Goal: Task Accomplishment & Management: Complete application form

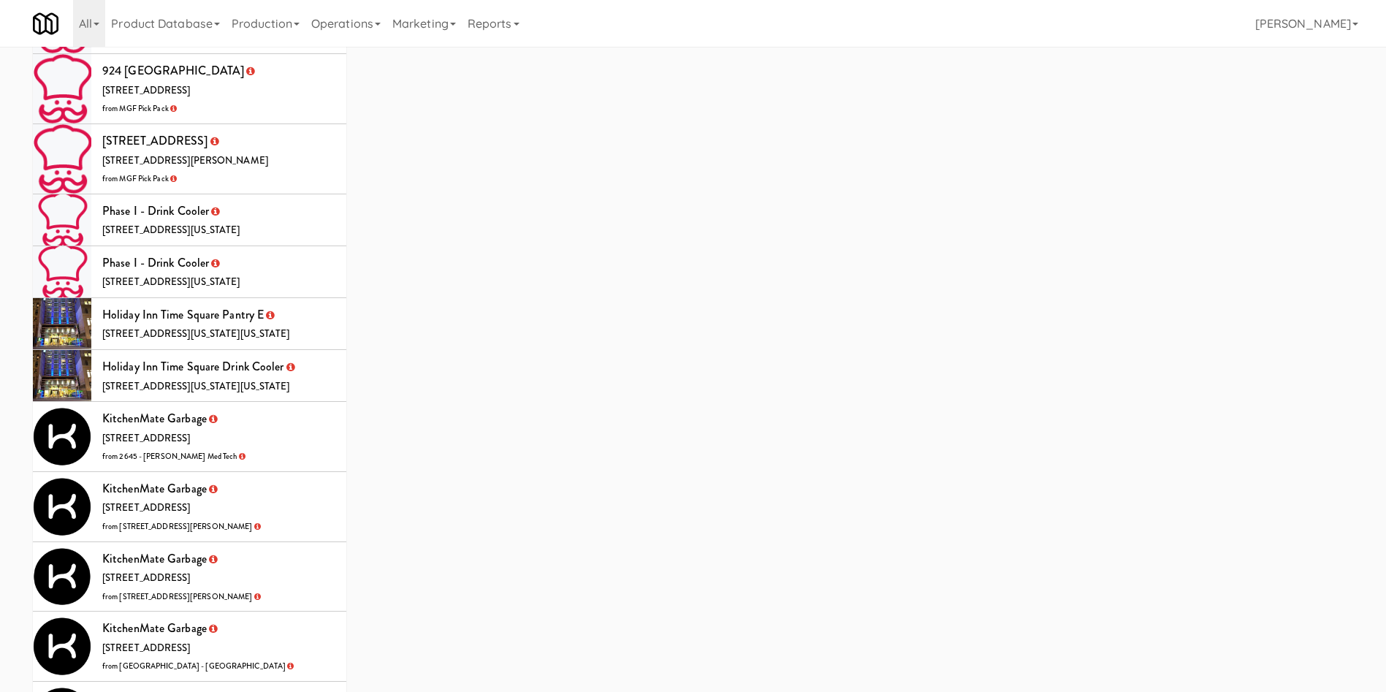
click at [289, 402] on li "KitchenMate Garbage 325 Front St W, Toronto ON from 2645 - Baylis Med Tech" at bounding box center [189, 437] width 313 height 70
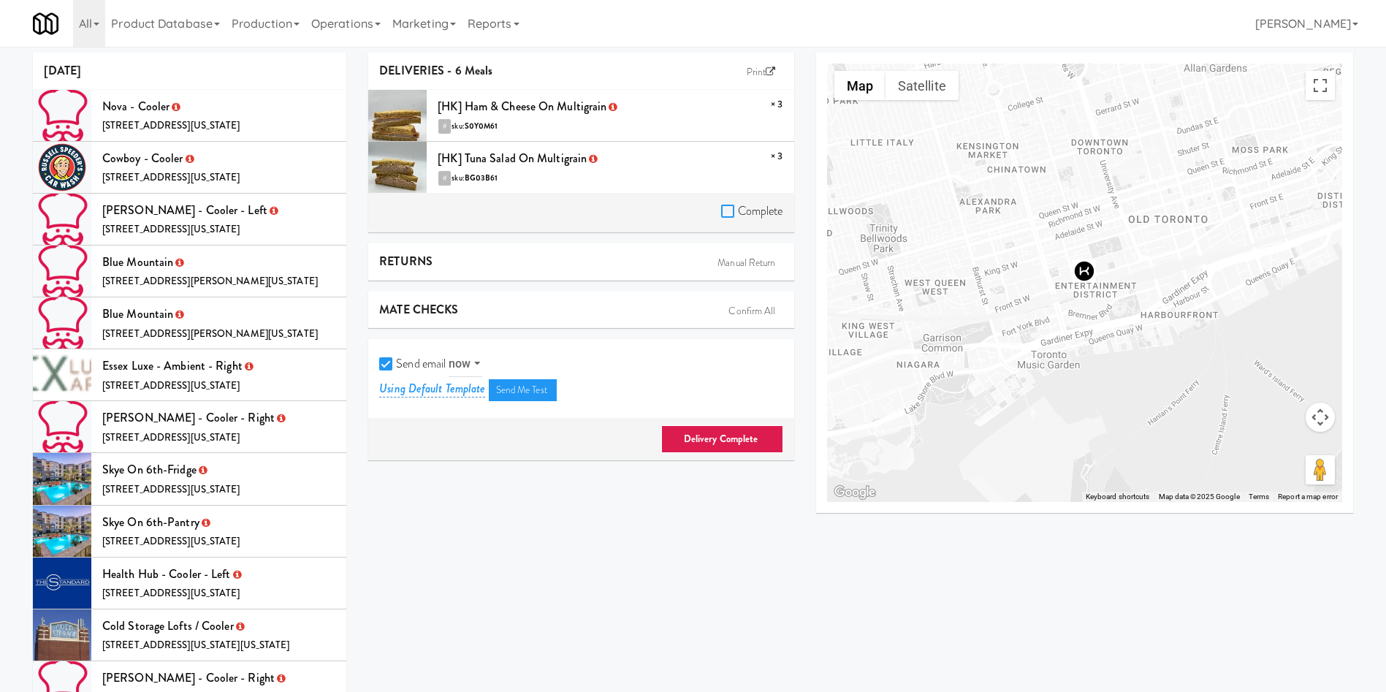
click at [728, 213] on input "Complete" at bounding box center [729, 212] width 17 height 12
checkbox input "true"
click at [393, 363] on input "Send email" at bounding box center [387, 365] width 17 height 12
checkbox input "false"
click at [741, 444] on link "Delivery Complete" at bounding box center [722, 439] width 122 height 28
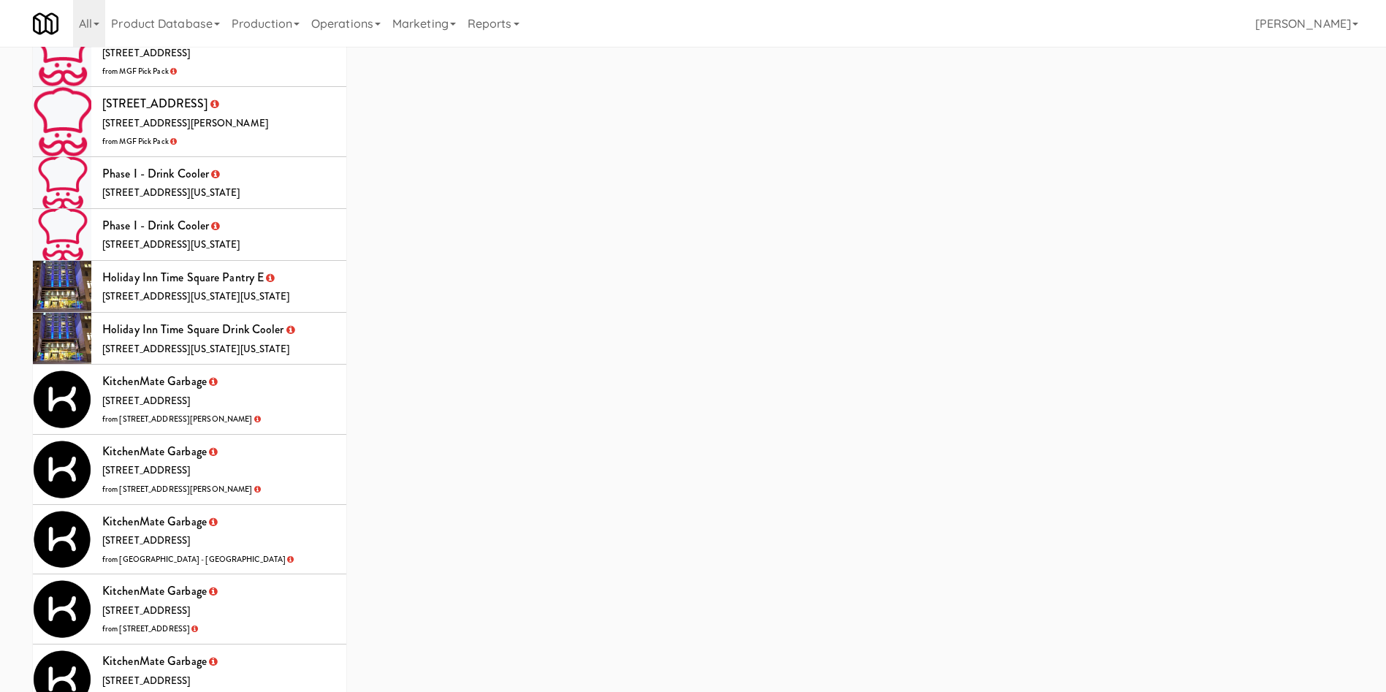
scroll to position [4054, 0]
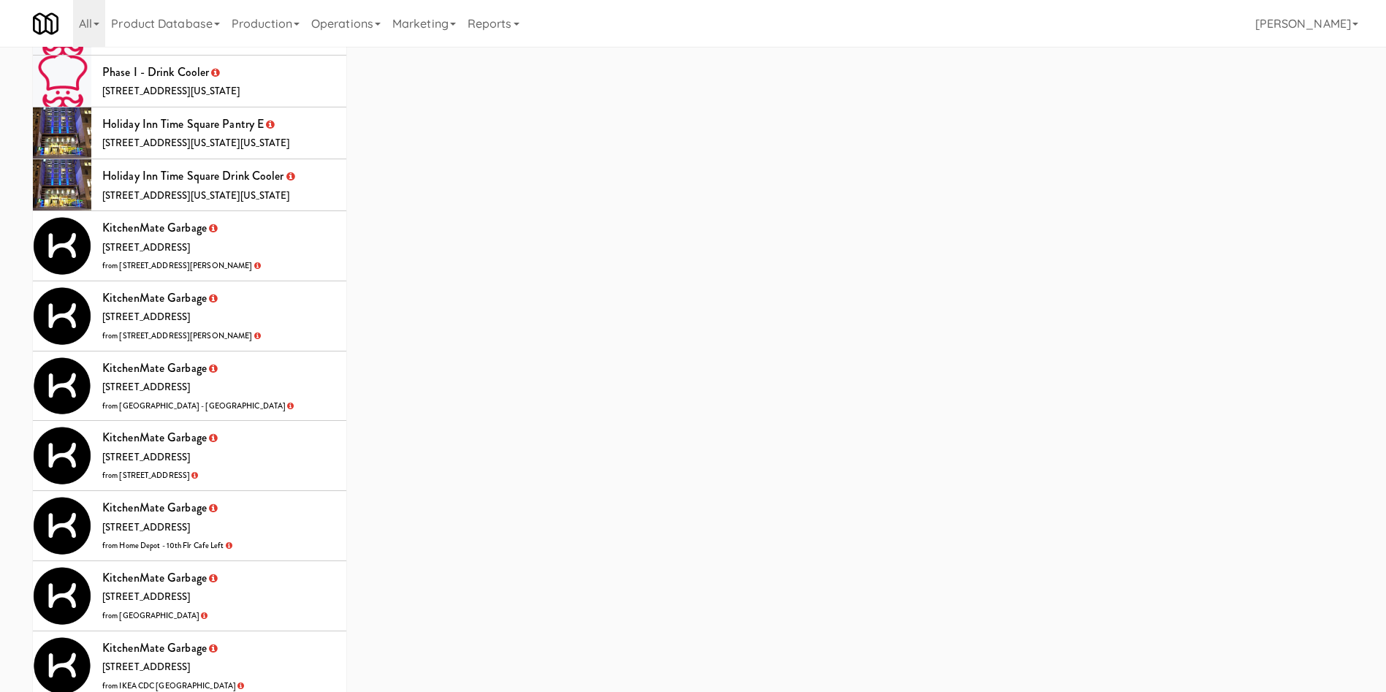
click at [317, 211] on li "KitchenMate Garbage 325 Front St W, Toronto ON from 110 Sheppard Ave E" at bounding box center [189, 246] width 313 height 70
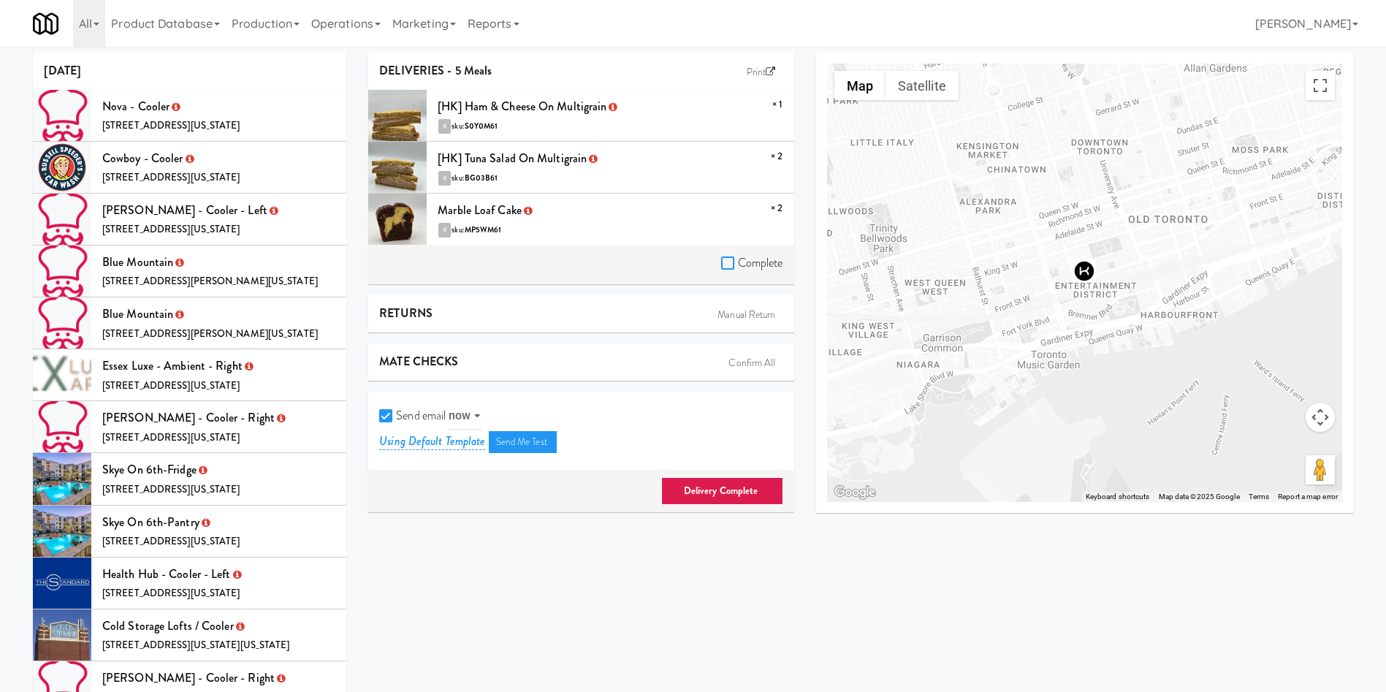
click at [722, 258] on input "Complete" at bounding box center [729, 264] width 17 height 12
checkbox input "true"
click at [389, 412] on input "Send email" at bounding box center [387, 417] width 17 height 12
checkbox input "false"
click at [709, 490] on link "Delivery Complete" at bounding box center [722, 491] width 122 height 28
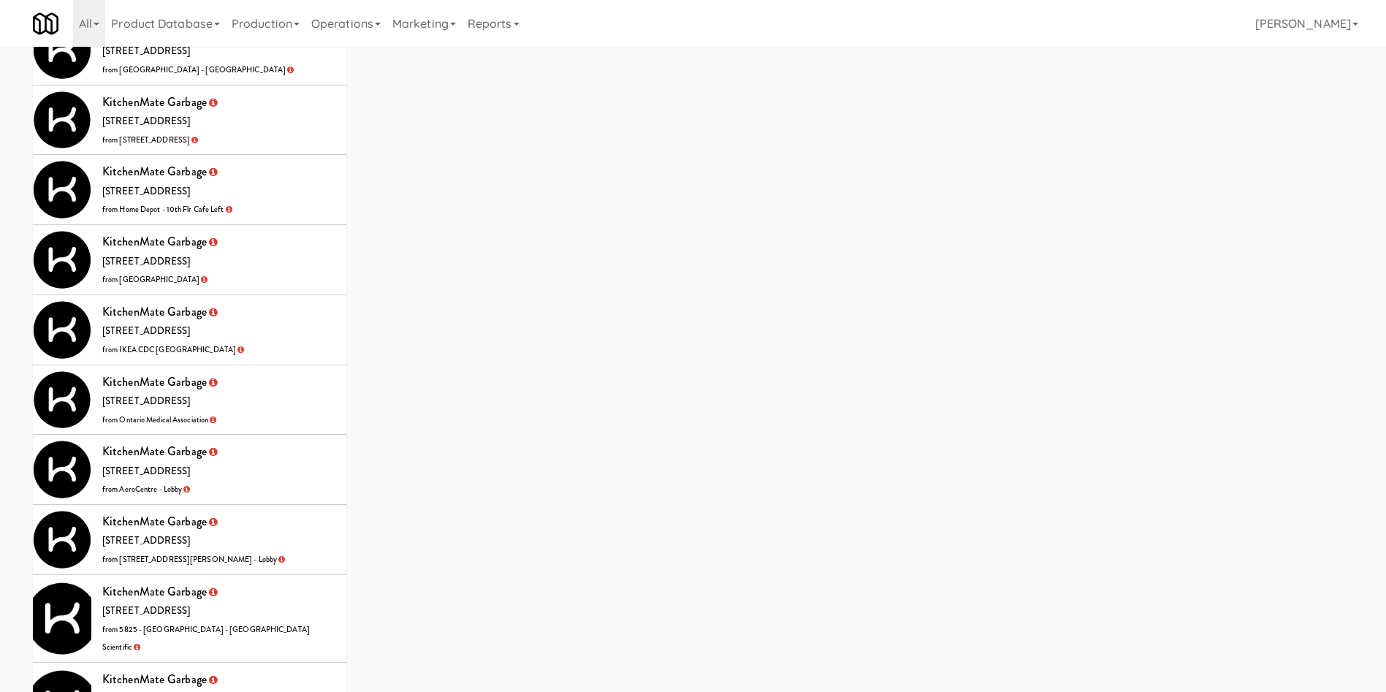
click at [259, 225] on li "KitchenMate Garbage 325 Front St W, Toronto ON from Mississauga Executive Centre" at bounding box center [189, 260] width 313 height 70
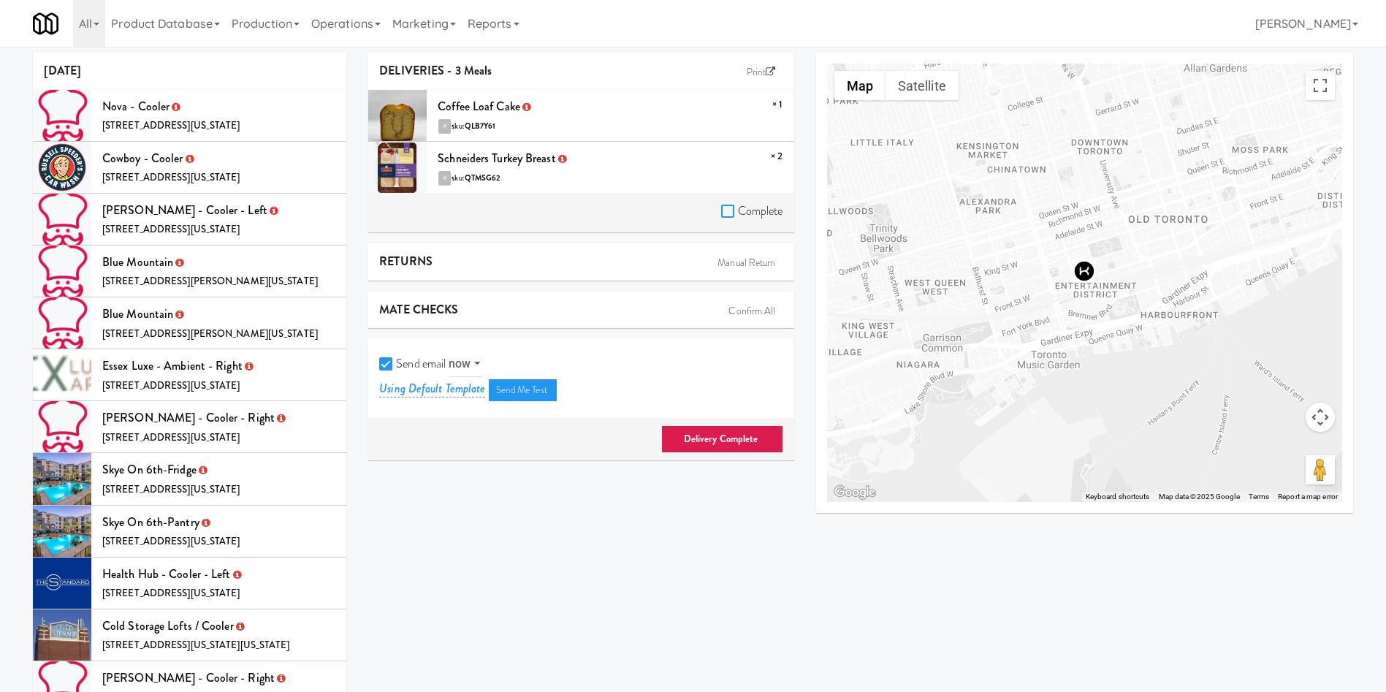
drag, startPoint x: 728, startPoint y: 212, endPoint x: 579, endPoint y: 274, distance: 161.4
click at [726, 211] on input "Complete" at bounding box center [729, 212] width 17 height 12
checkbox input "true"
click at [386, 362] on input "Send email" at bounding box center [387, 365] width 17 height 12
checkbox input "false"
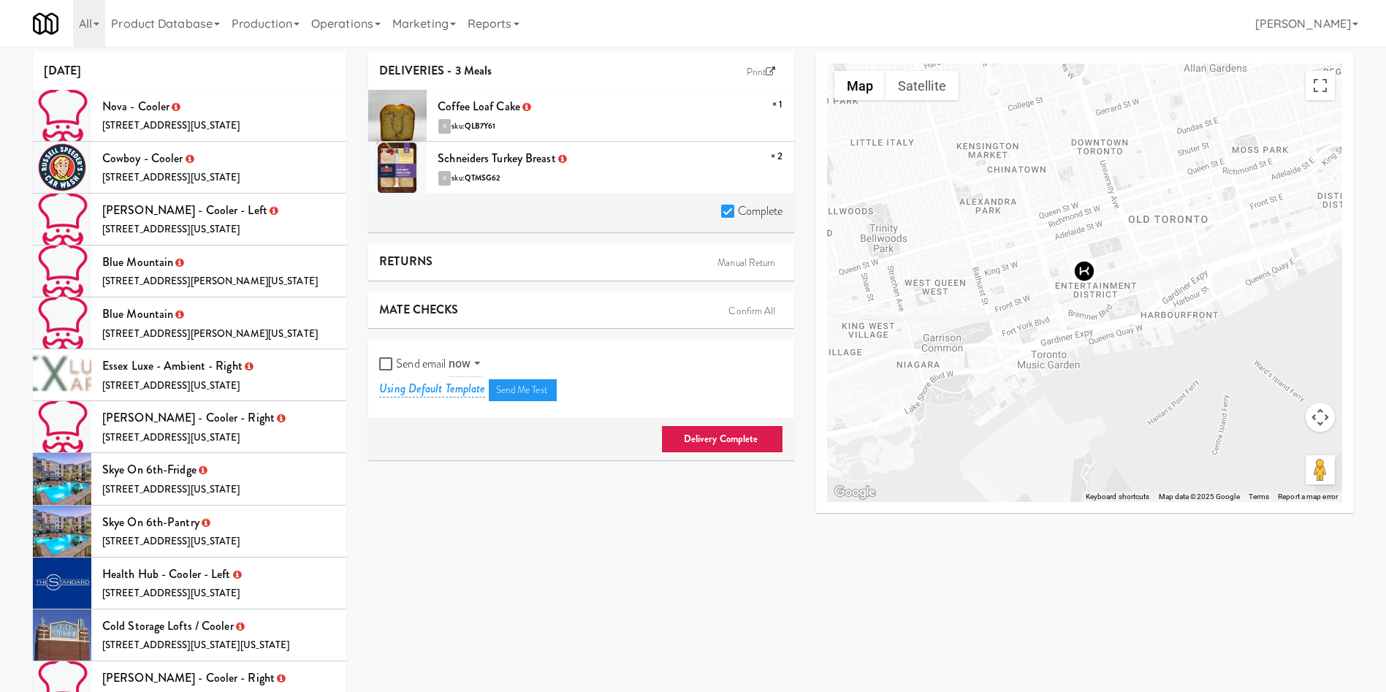
click at [704, 446] on link "Delivery Complete" at bounding box center [722, 439] width 122 height 28
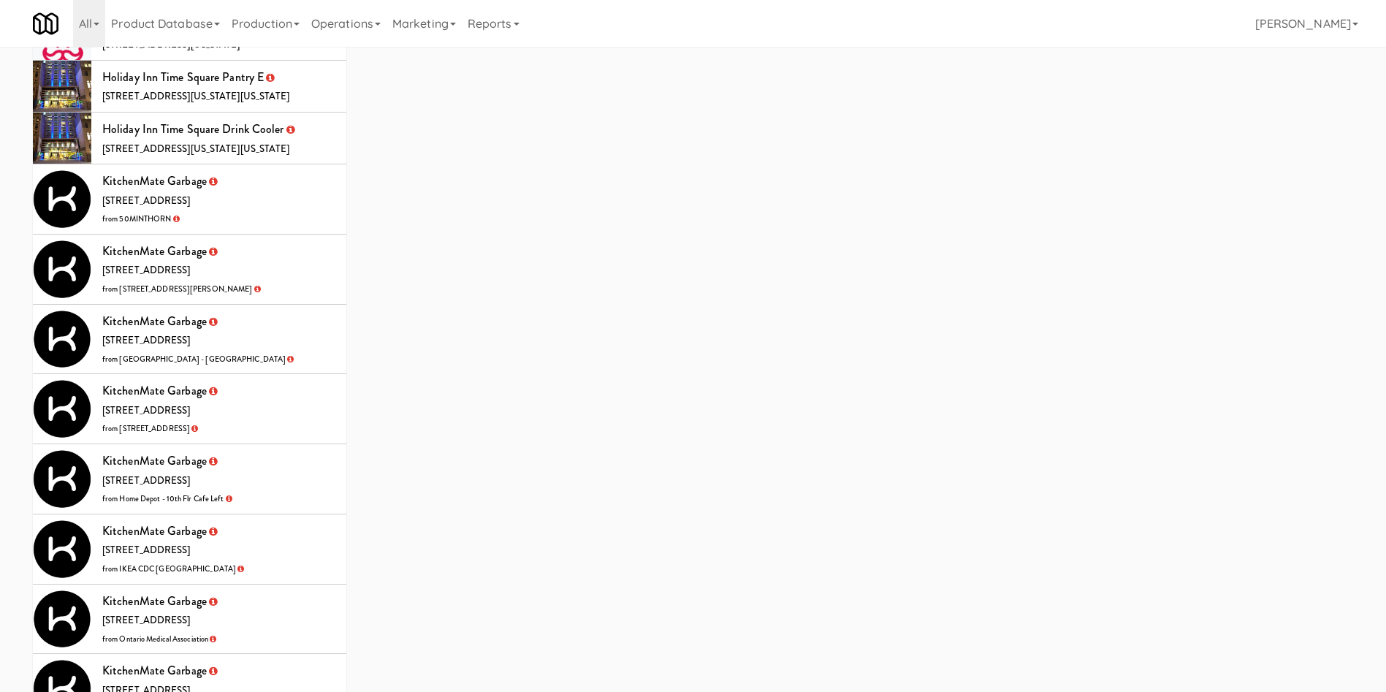
click at [278, 514] on li "KitchenMate Garbage 325 Front St W, Toronto ON from IKEA CDC Mississauga" at bounding box center [189, 549] width 313 height 70
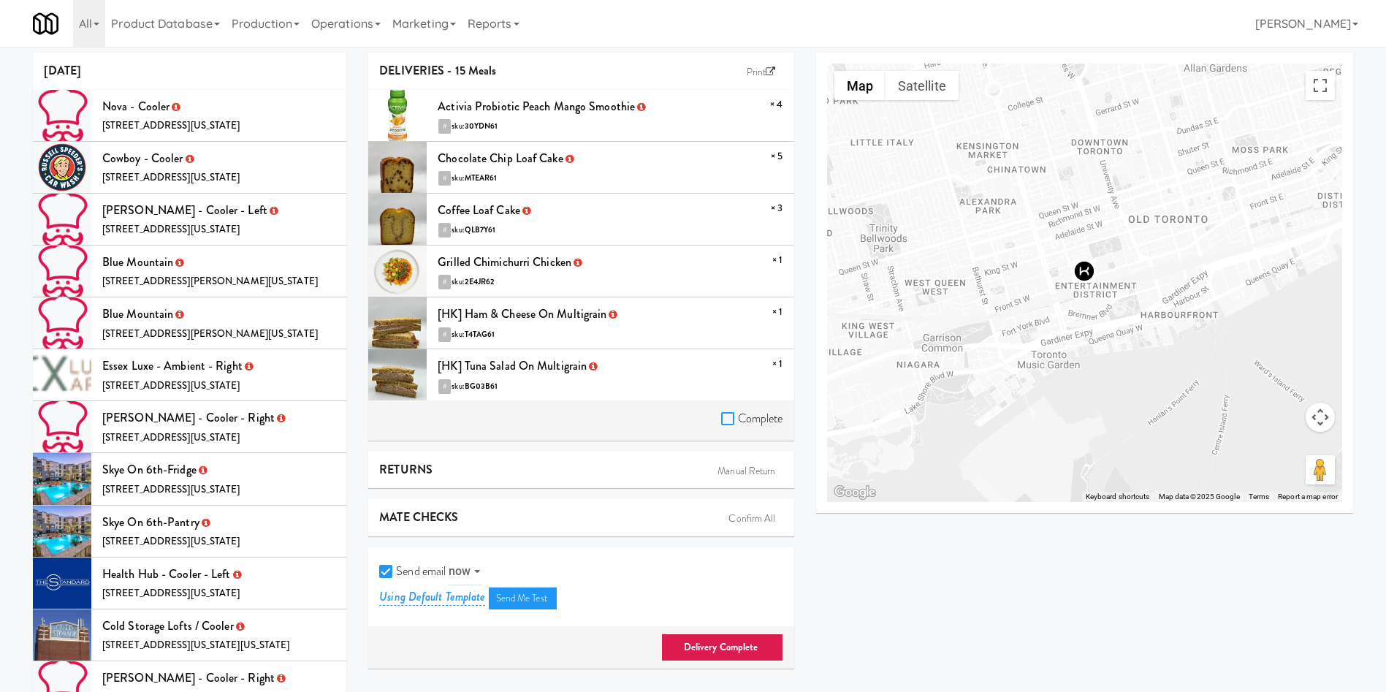
click at [725, 420] on input "Complete" at bounding box center [729, 419] width 17 height 12
checkbox input "true"
click at [389, 567] on input "Send email" at bounding box center [387, 572] width 17 height 12
checkbox input "false"
click at [727, 645] on link "Delivery Complete" at bounding box center [722, 647] width 122 height 28
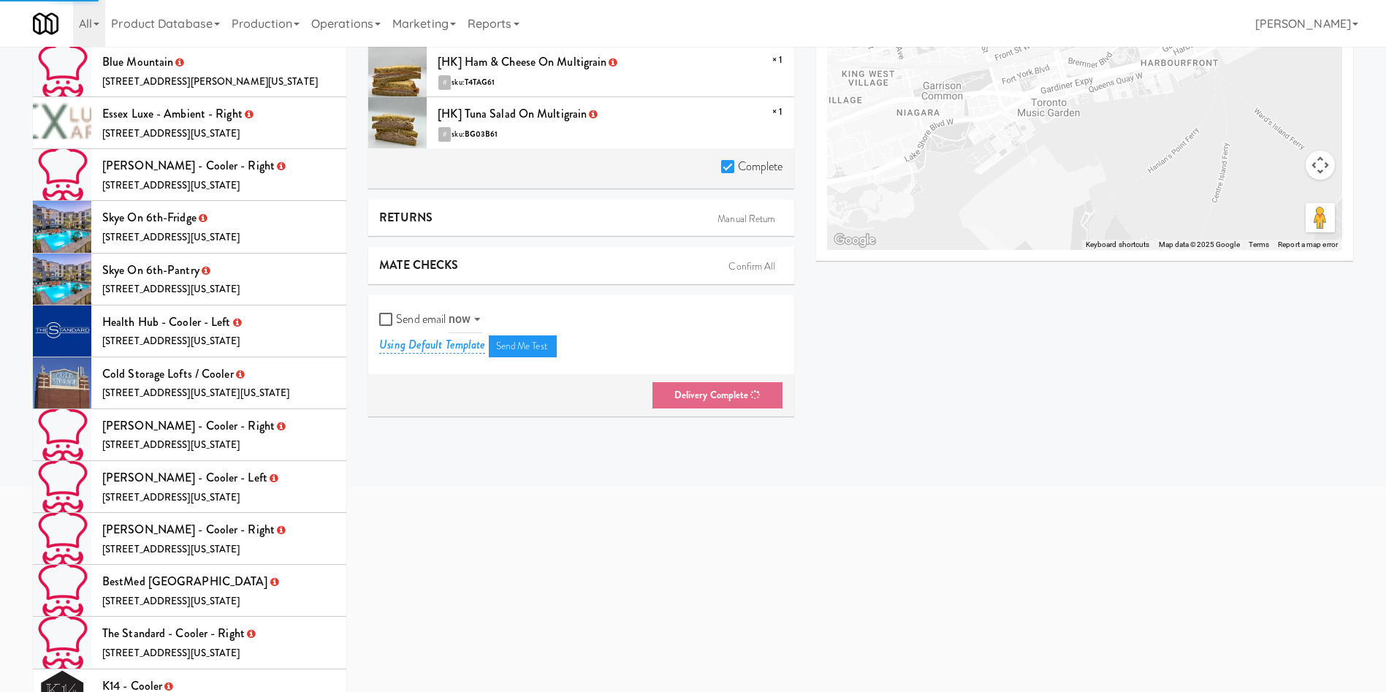
scroll to position [47, 0]
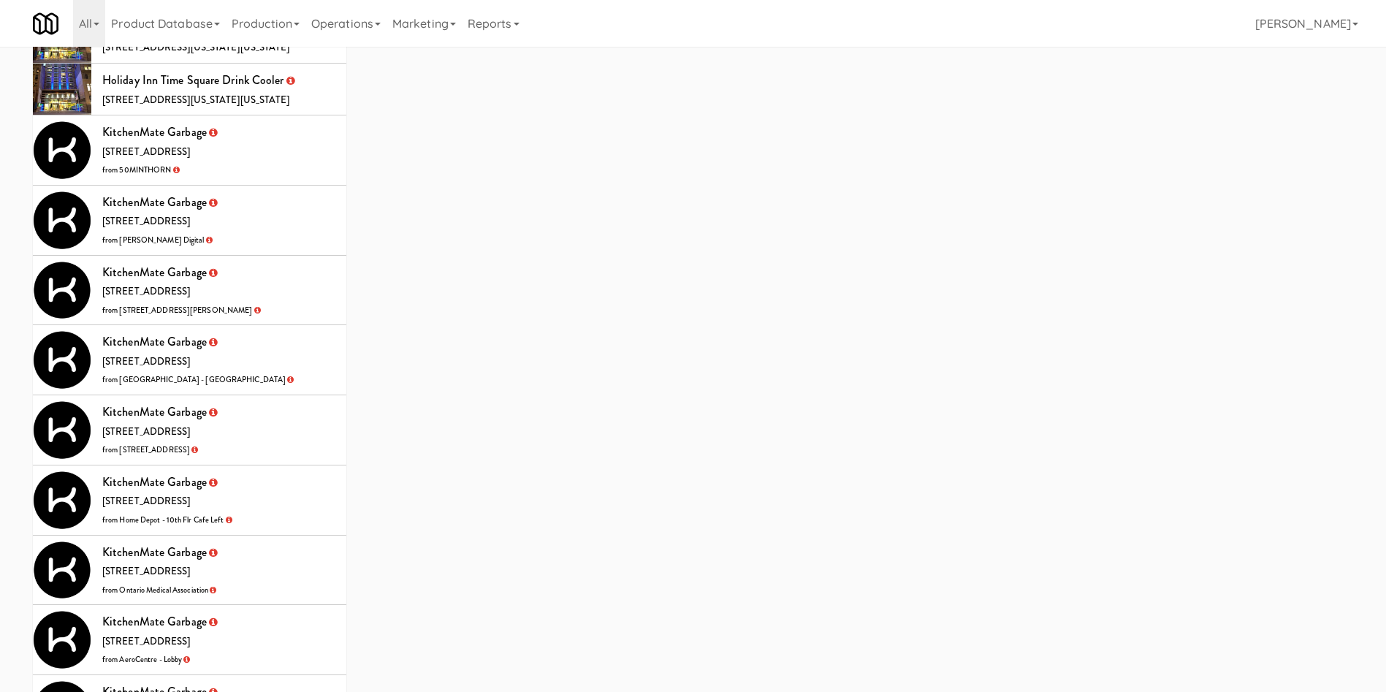
click at [286, 465] on li "KitchenMate Garbage 325 Front St W, Toronto ON from Home Depot - 10th Flr Cafe …" at bounding box center [189, 500] width 313 height 70
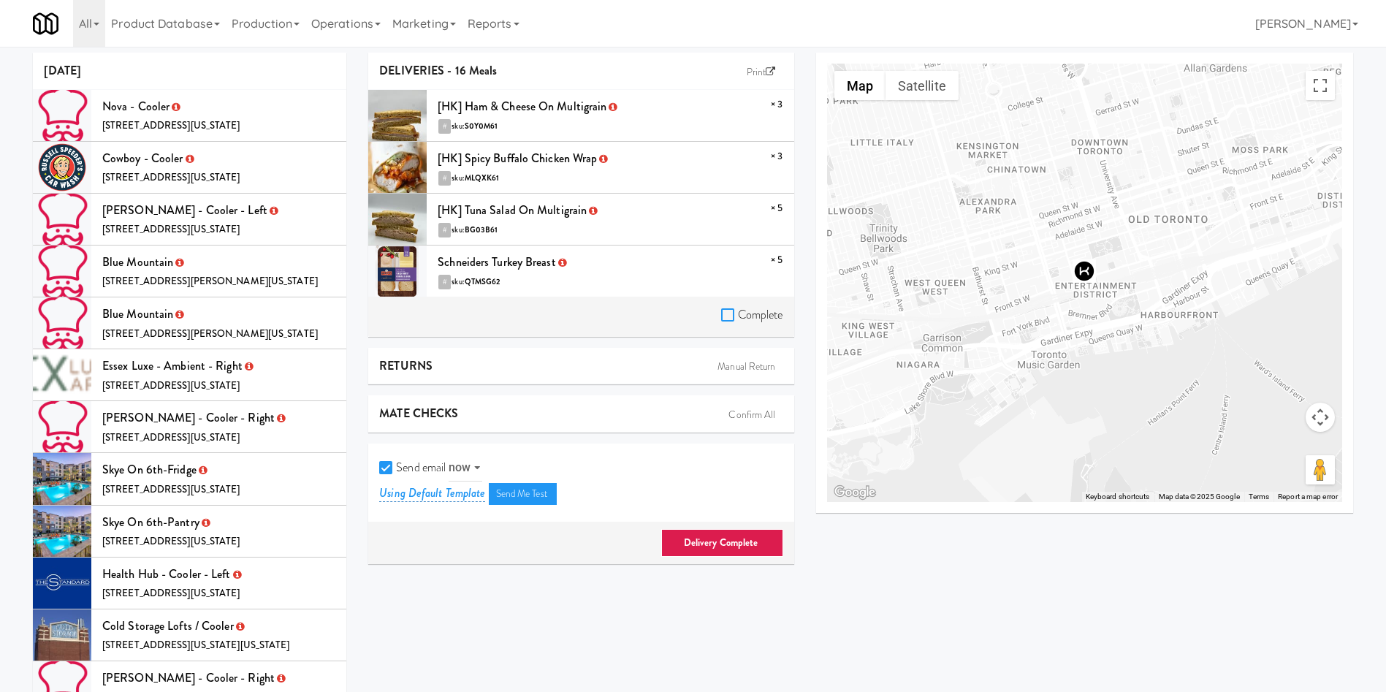
click at [728, 316] on input "Complete" at bounding box center [729, 316] width 17 height 12
checkbox input "true"
click at [391, 468] on input "Send email" at bounding box center [387, 468] width 17 height 12
checkbox input "false"
click at [725, 541] on link "Delivery Complete" at bounding box center [722, 543] width 122 height 28
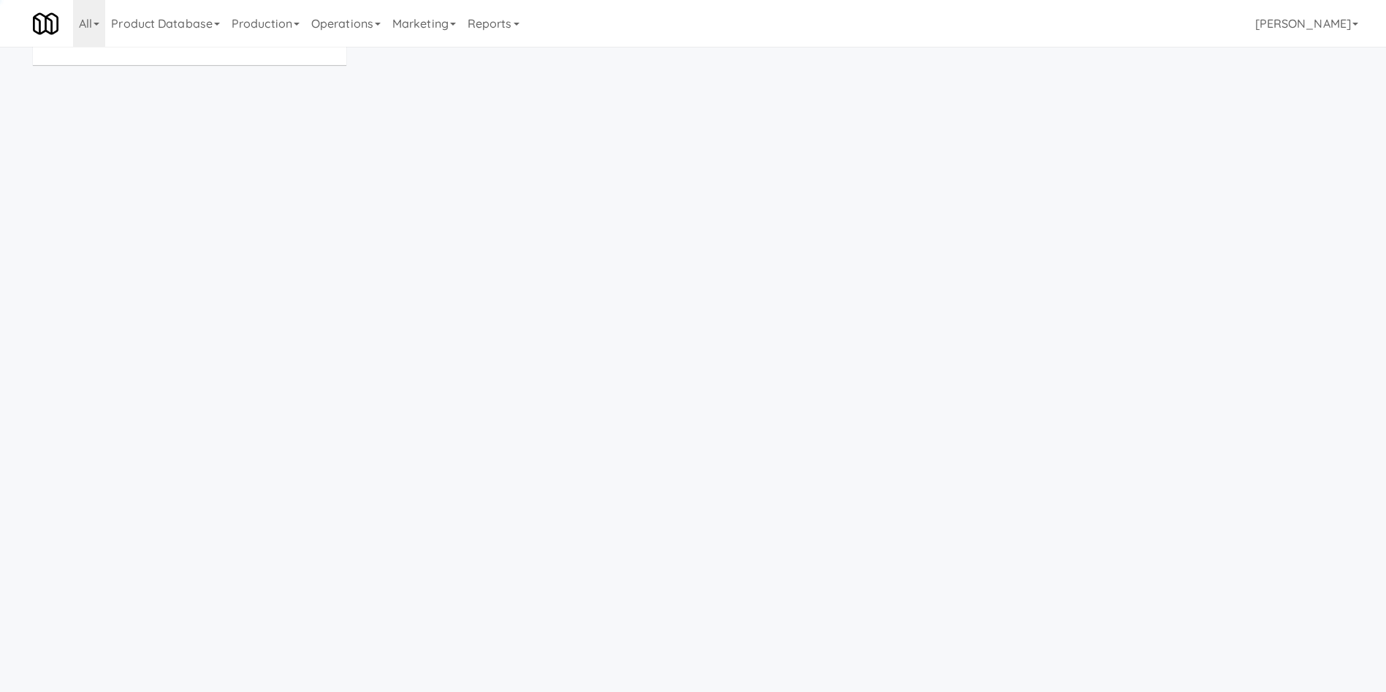
scroll to position [47, 0]
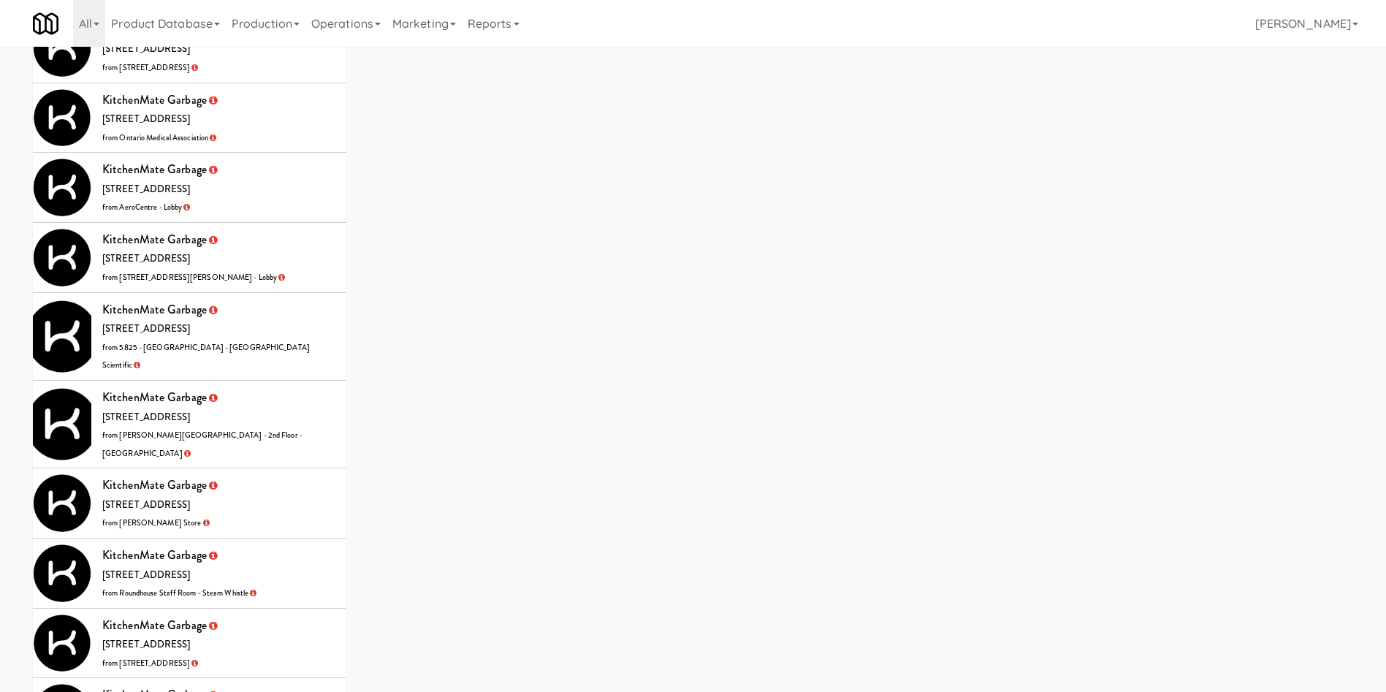
click at [279, 468] on li "KitchenMate Garbage 325 Front St W, Toronto ON from IKEA Vaughan Store" at bounding box center [189, 503] width 313 height 70
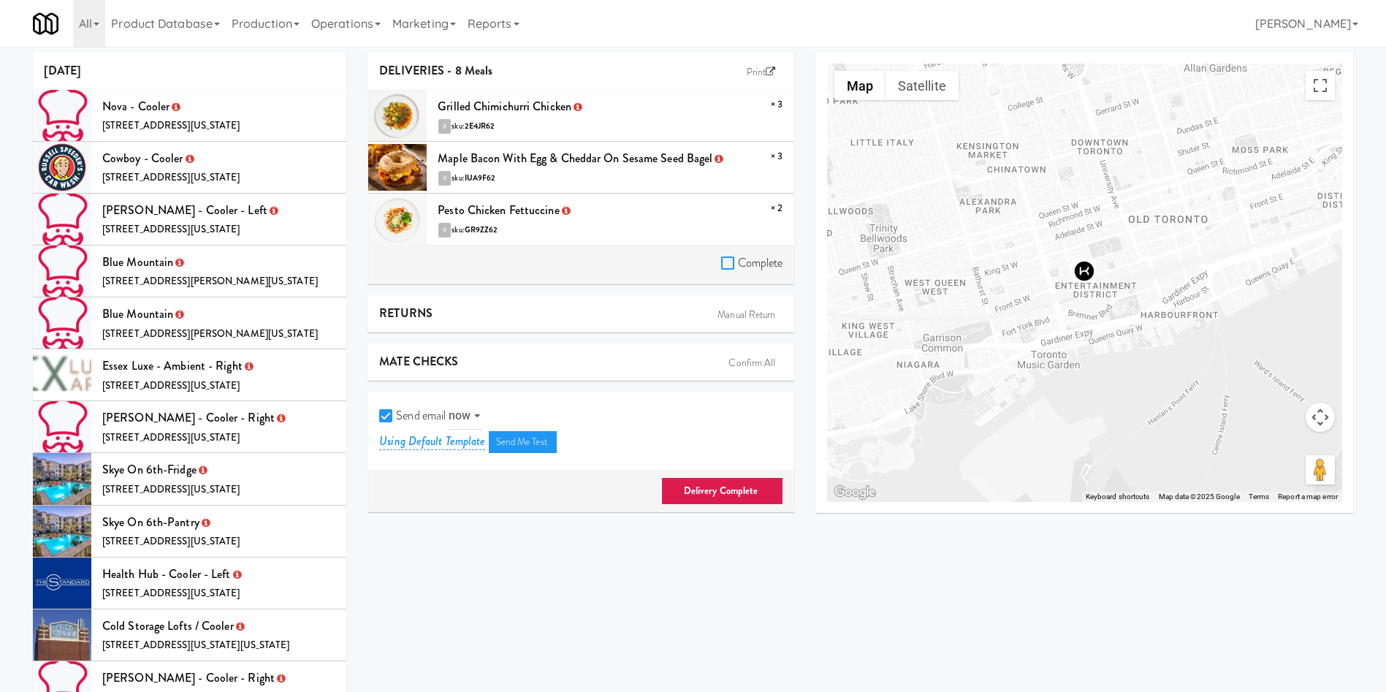
click at [729, 260] on input "Complete" at bounding box center [729, 264] width 17 height 12
checkbox input "true"
click at [377, 409] on div "Send email now at Using Default Template Send Me Test" at bounding box center [580, 431] width 425 height 79
click at [385, 415] on input "Send email" at bounding box center [387, 417] width 17 height 12
checkbox input "false"
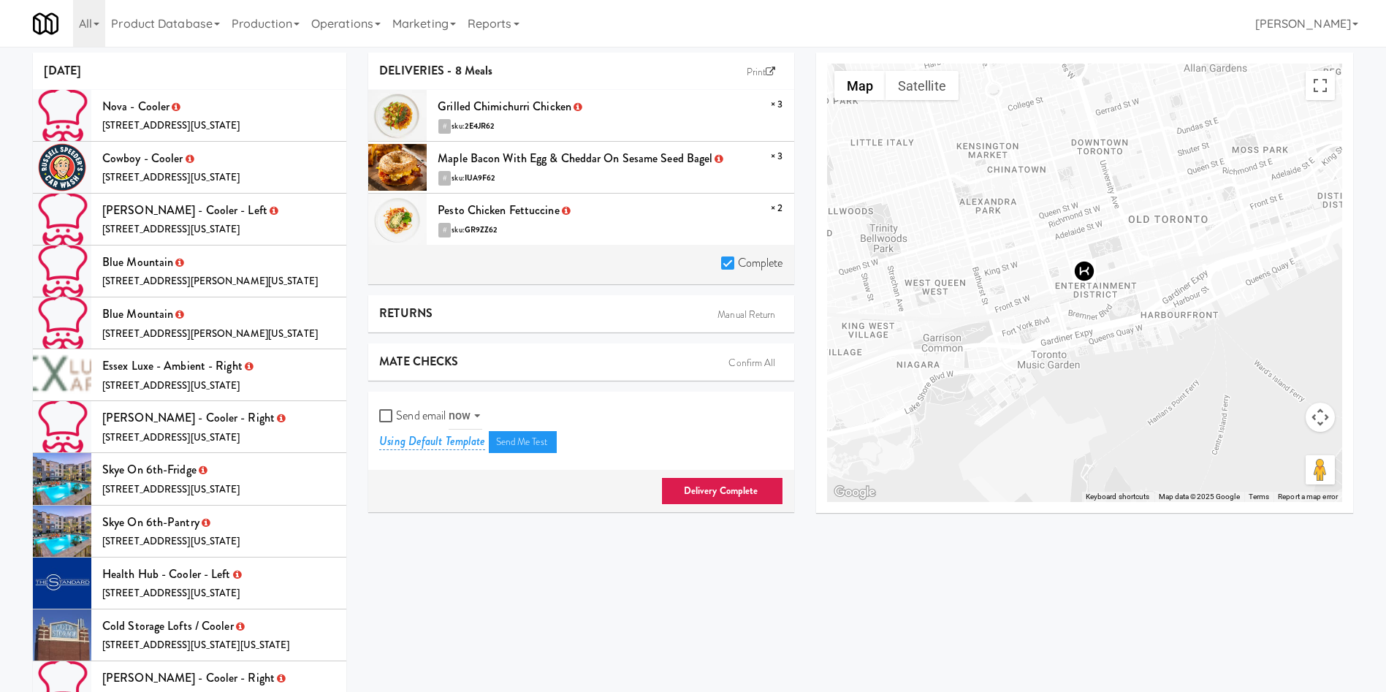
click at [755, 503] on link "Delivery Complete" at bounding box center [722, 491] width 122 height 28
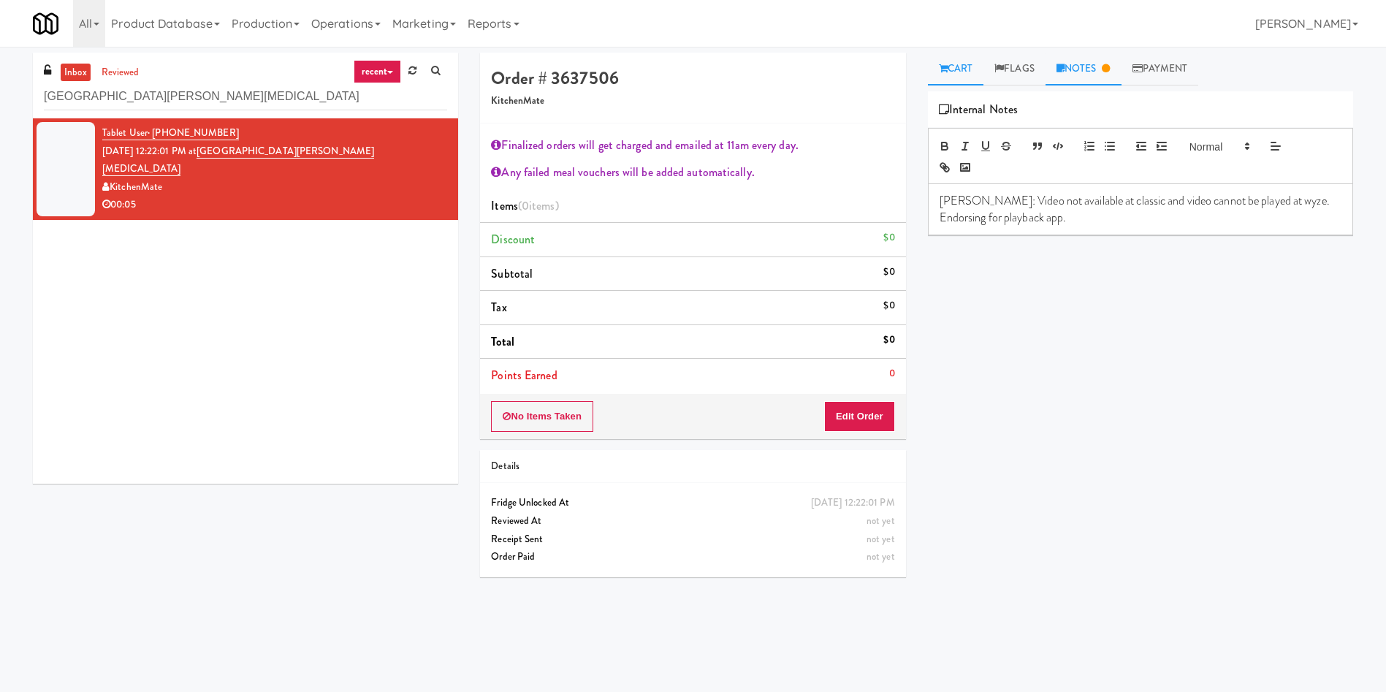
click at [958, 66] on link "Cart" at bounding box center [956, 69] width 56 height 33
